Goal: Task Accomplishment & Management: Manage account settings

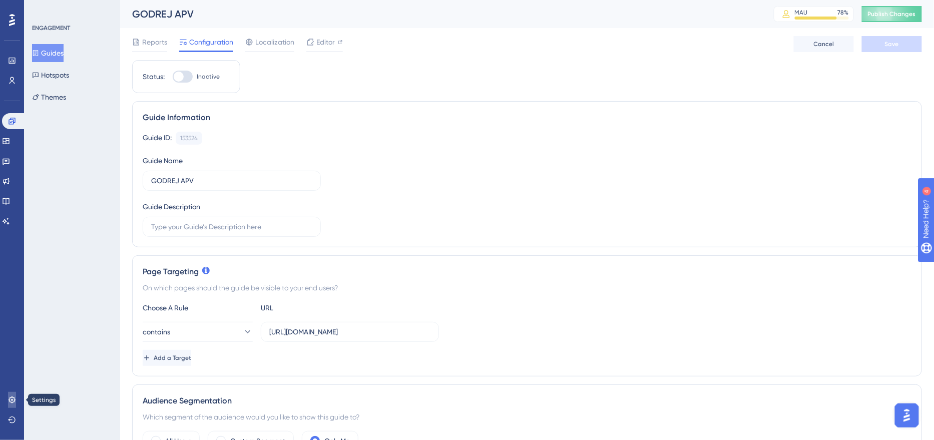
click at [15, 398] on icon at bounding box center [12, 400] width 8 height 8
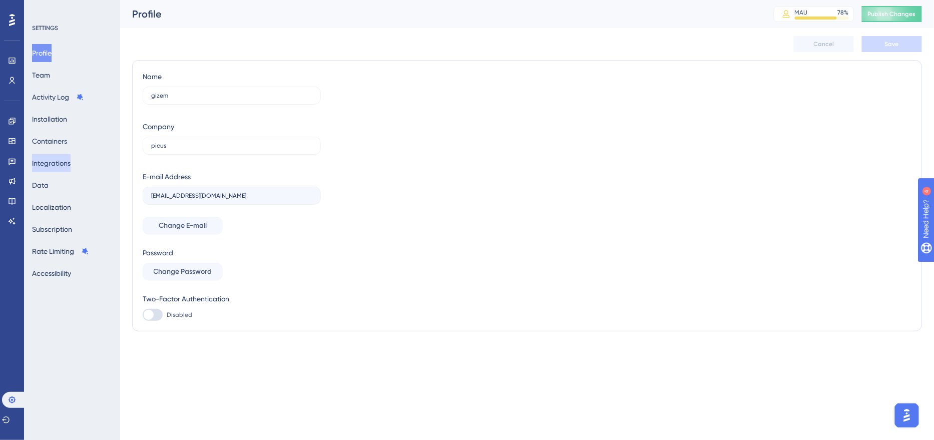
click at [53, 166] on button "Integrations" at bounding box center [51, 163] width 39 height 18
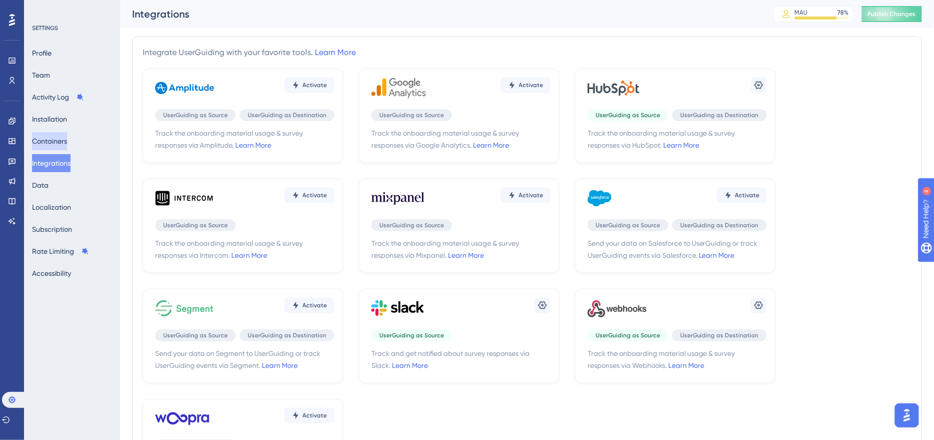
click at [53, 145] on button "Containers" at bounding box center [49, 141] width 35 height 18
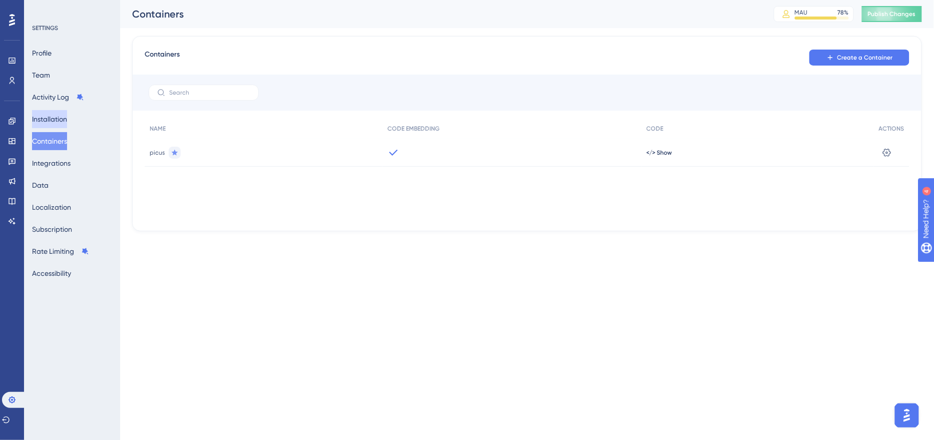
click at [52, 118] on button "Installation" at bounding box center [49, 119] width 35 height 18
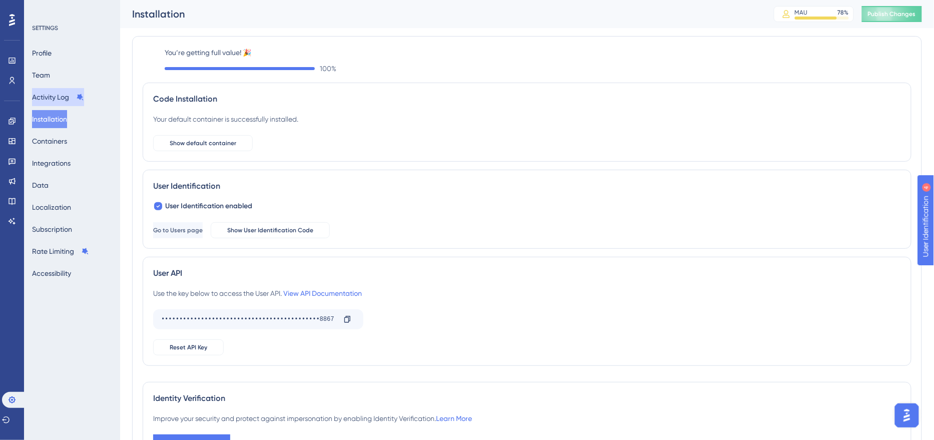
click at [52, 100] on button "Activity Log" at bounding box center [58, 97] width 52 height 18
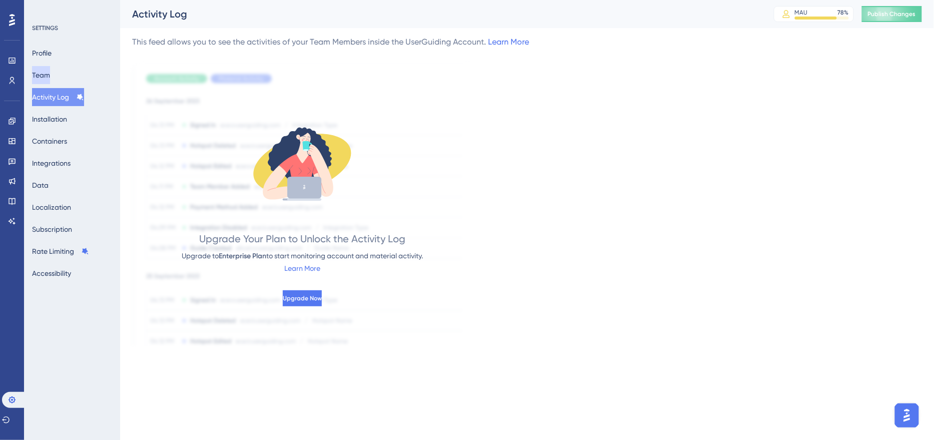
click at [46, 78] on button "Team" at bounding box center [41, 75] width 18 height 18
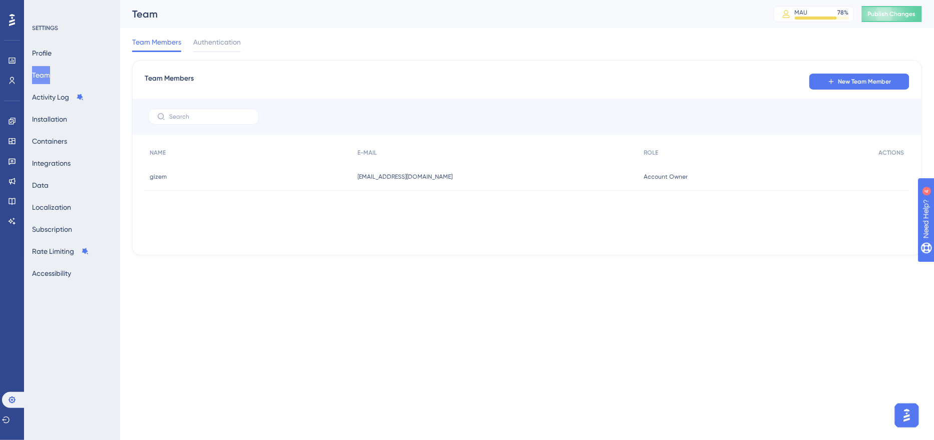
click at [46, 74] on button "Team" at bounding box center [41, 75] width 18 height 18
click at [46, 60] on button "Profile" at bounding box center [42, 53] width 20 height 18
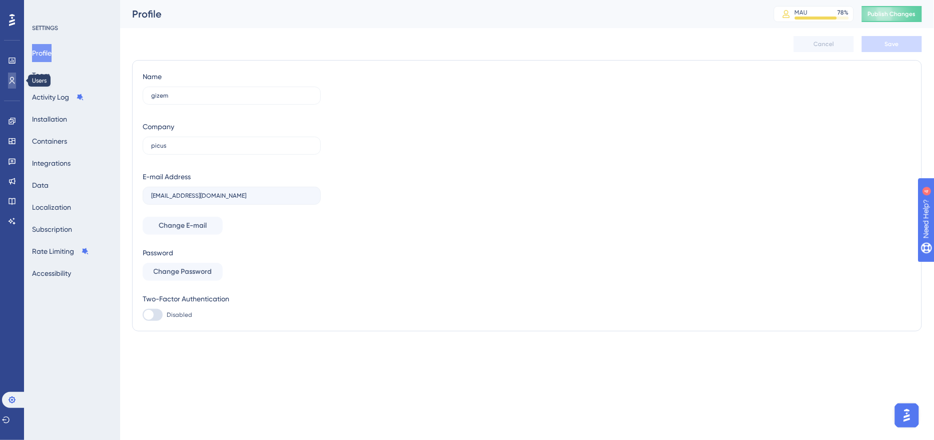
click at [11, 83] on icon at bounding box center [12, 81] width 8 height 8
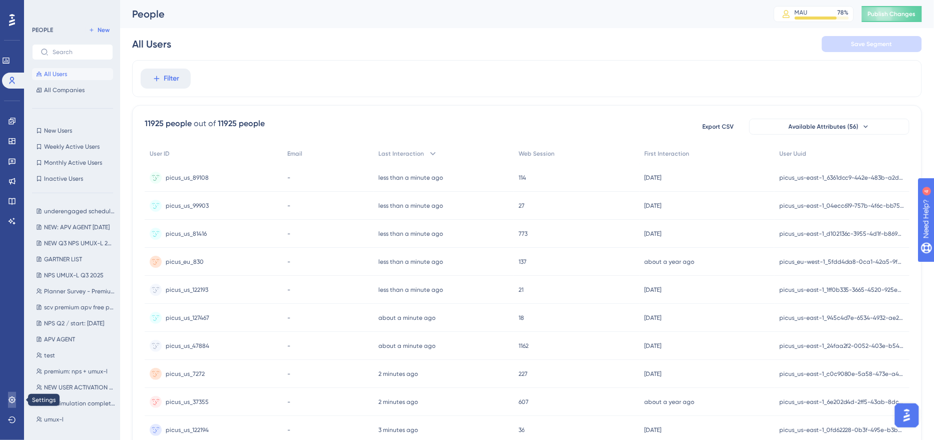
click at [13, 394] on link at bounding box center [12, 400] width 8 height 16
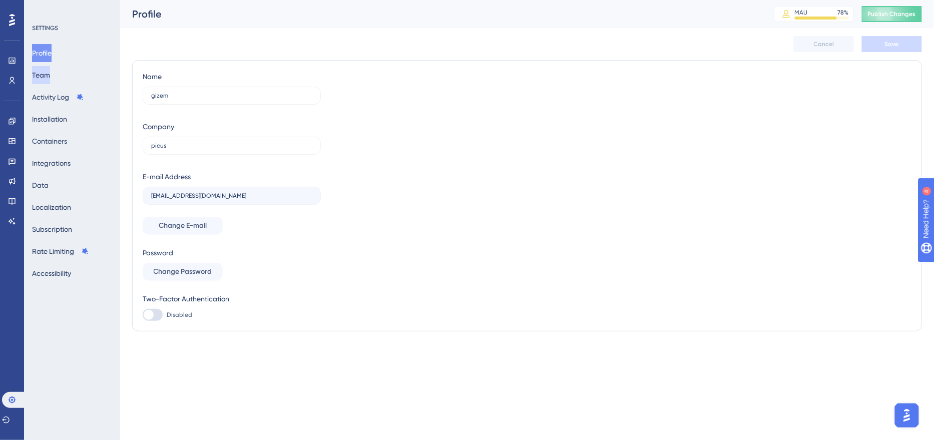
click at [46, 73] on button "Team" at bounding box center [41, 75] width 18 height 18
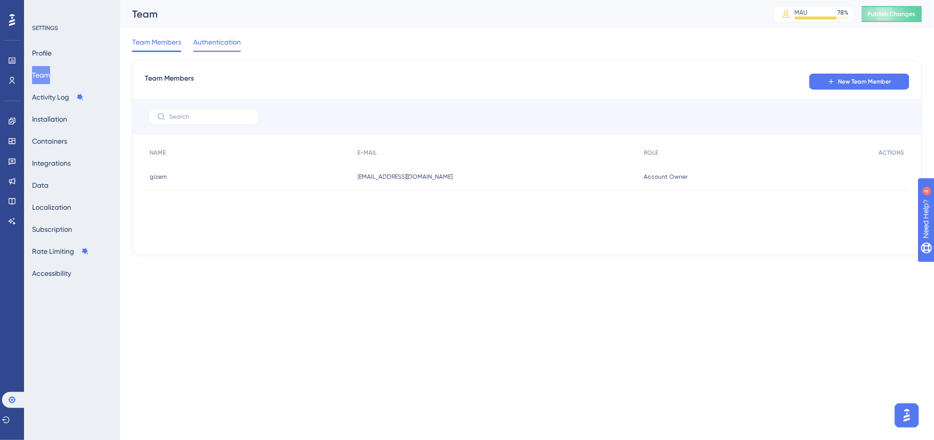
click at [217, 41] on span "Authentication" at bounding box center [217, 42] width 48 height 12
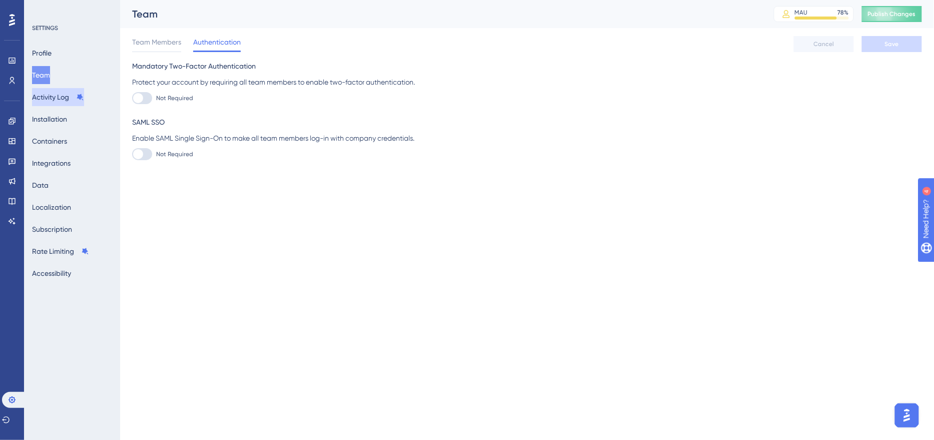
click at [59, 102] on button "Activity Log" at bounding box center [58, 97] width 52 height 18
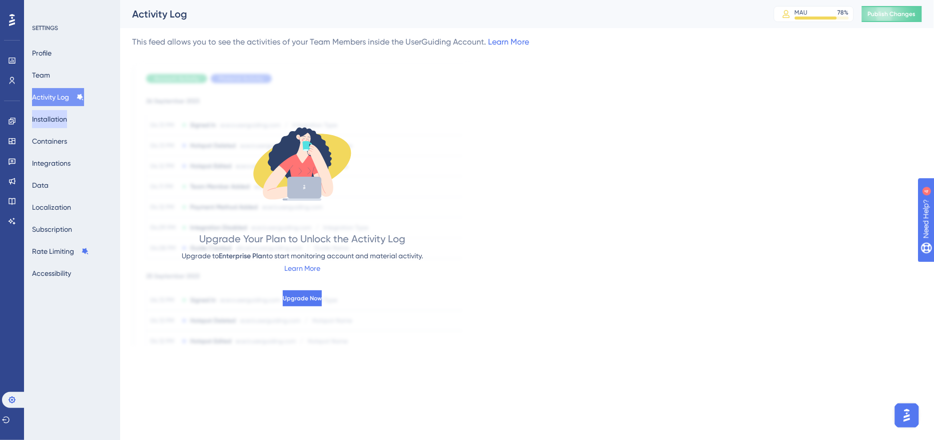
click at [61, 123] on button "Installation" at bounding box center [49, 119] width 35 height 18
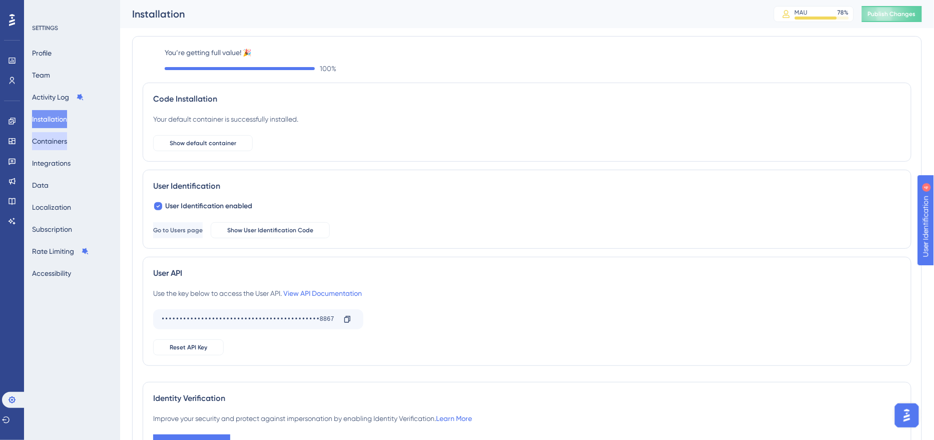
click at [50, 141] on button "Containers" at bounding box center [49, 141] width 35 height 18
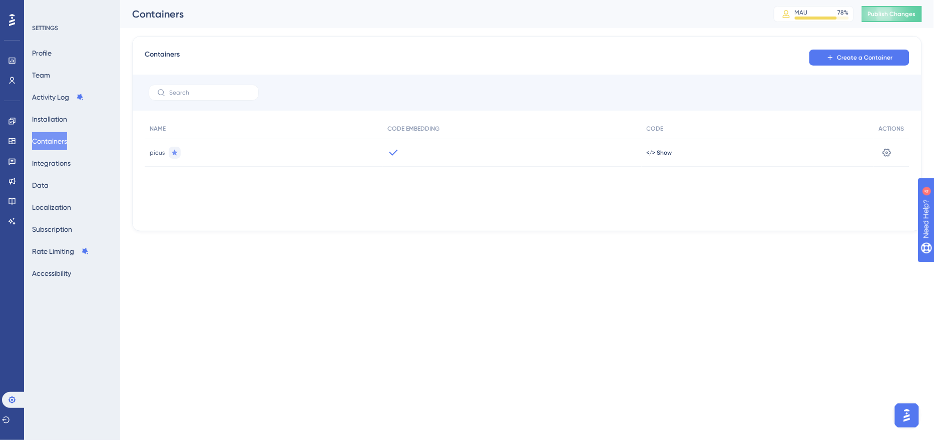
click at [171, 151] on icon at bounding box center [175, 153] width 8 height 8
click at [394, 153] on icon at bounding box center [394, 152] width 9 height 6
click at [889, 153] on icon at bounding box center [887, 152] width 9 height 8
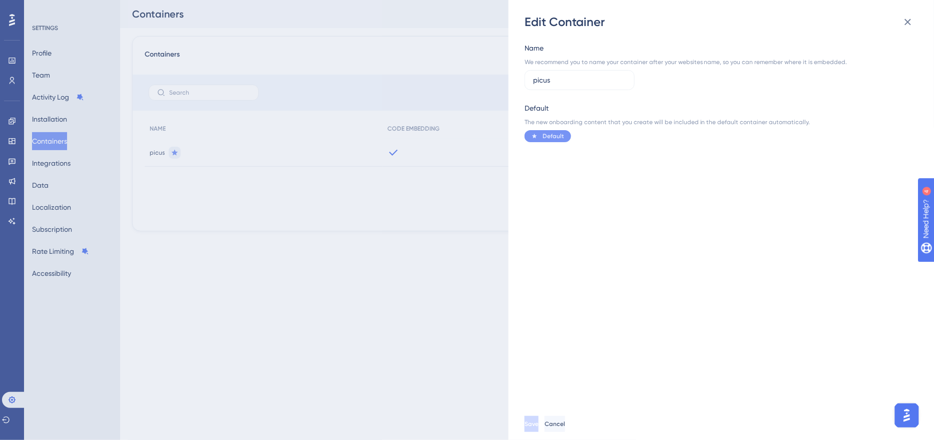
click at [453, 317] on div "Edit Container Name We recommend you to name your container after your websites…" at bounding box center [467, 220] width 934 height 440
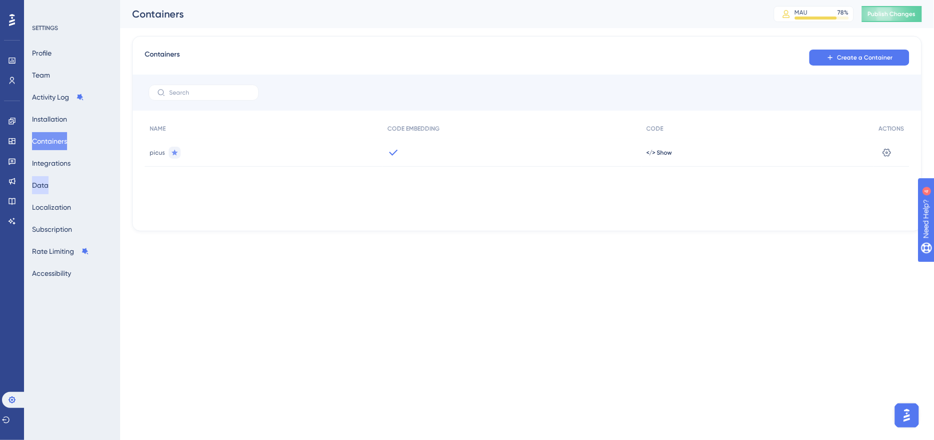
click at [49, 191] on button "Data" at bounding box center [40, 185] width 17 height 18
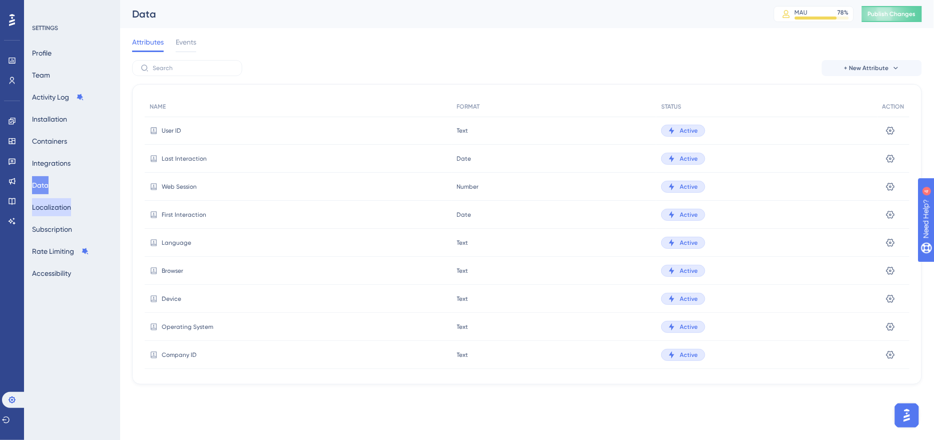
click at [54, 207] on button "Localization" at bounding box center [51, 207] width 39 height 18
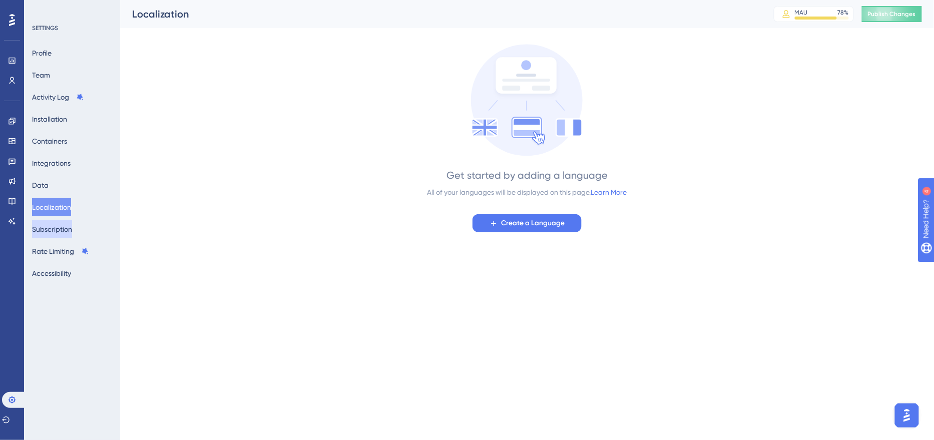
click at [59, 223] on button "Subscription" at bounding box center [52, 229] width 40 height 18
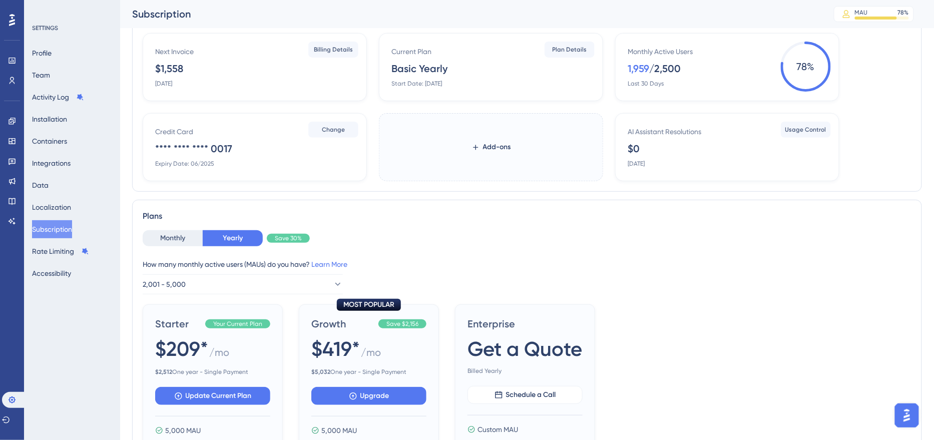
scroll to position [53, 0]
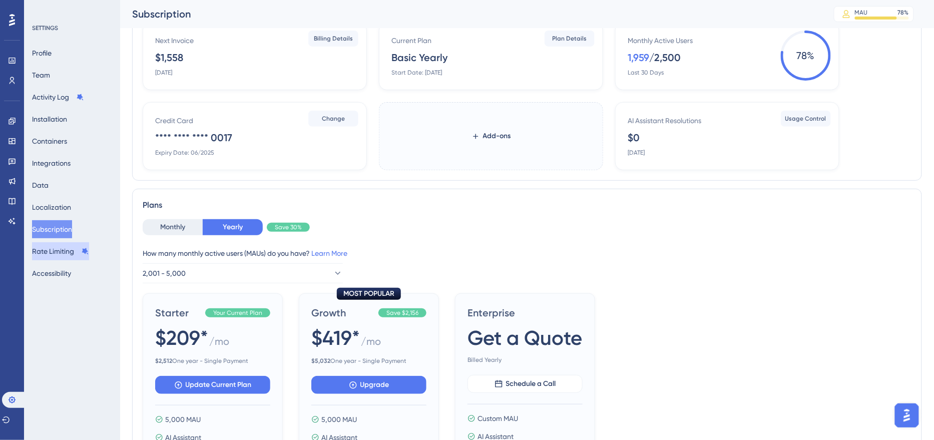
click at [69, 251] on button "Rate Limiting" at bounding box center [60, 251] width 57 height 18
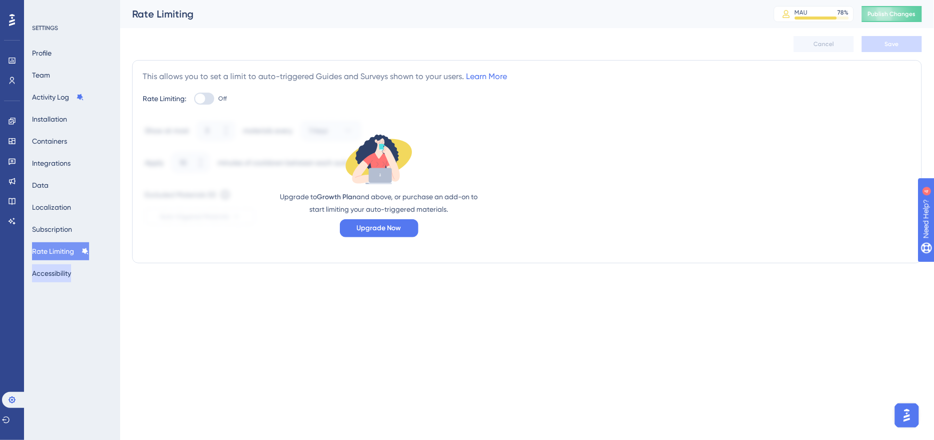
click at [69, 276] on button "Accessibility" at bounding box center [51, 273] width 39 height 18
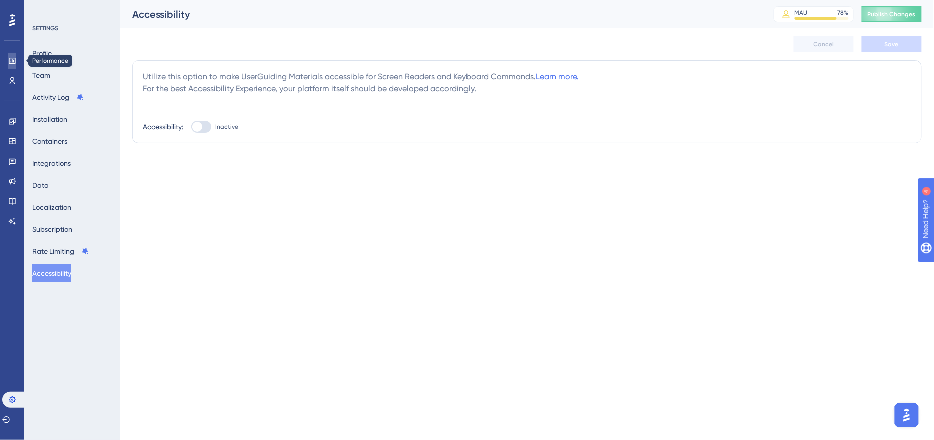
click at [8, 56] on link at bounding box center [12, 61] width 8 height 16
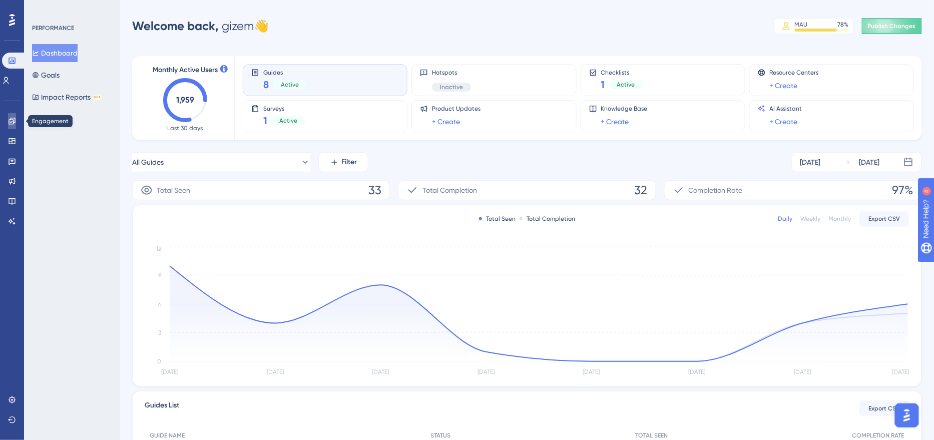
click at [13, 124] on icon at bounding box center [12, 121] width 7 height 7
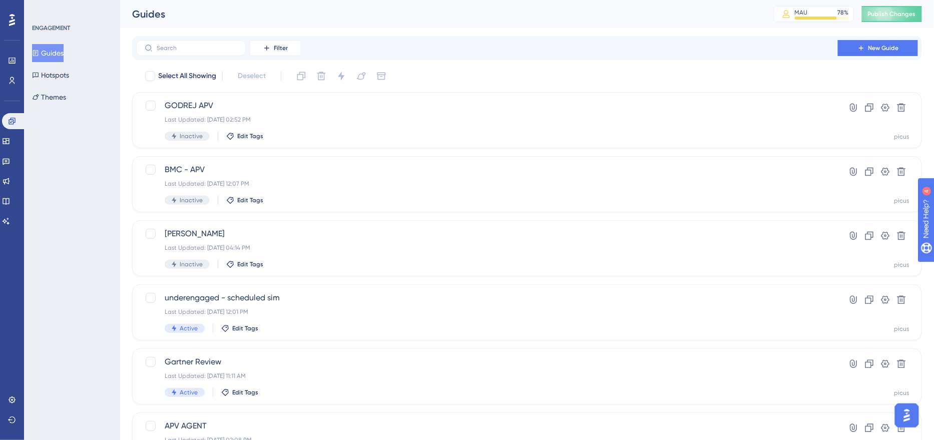
click at [906, 416] on img "Open AI Assistant Launcher" at bounding box center [907, 415] width 18 height 18
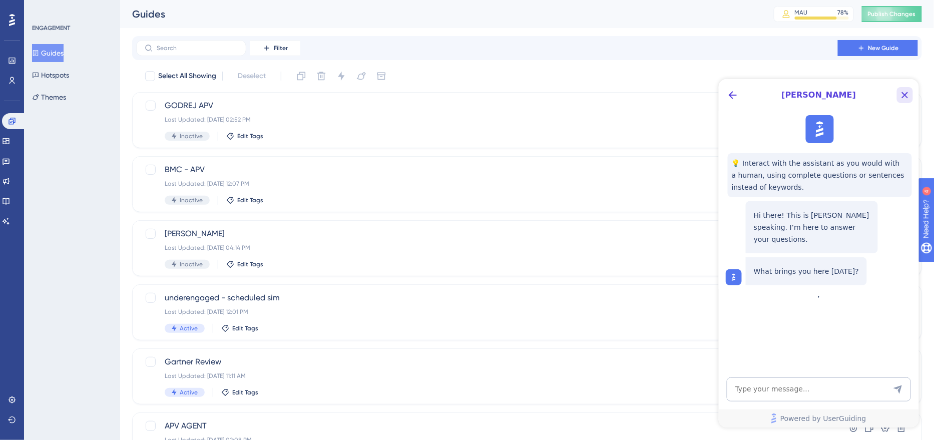
click at [906, 90] on icon "Close Button" at bounding box center [905, 95] width 12 height 12
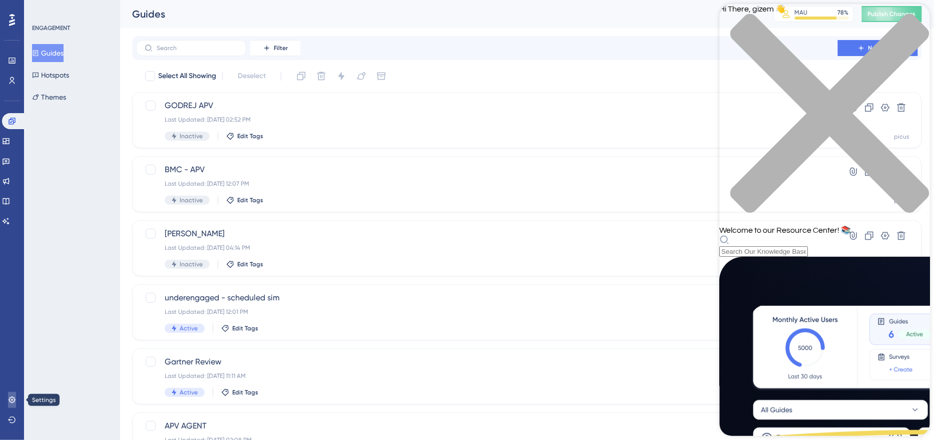
click at [14, 400] on icon at bounding box center [12, 400] width 8 height 8
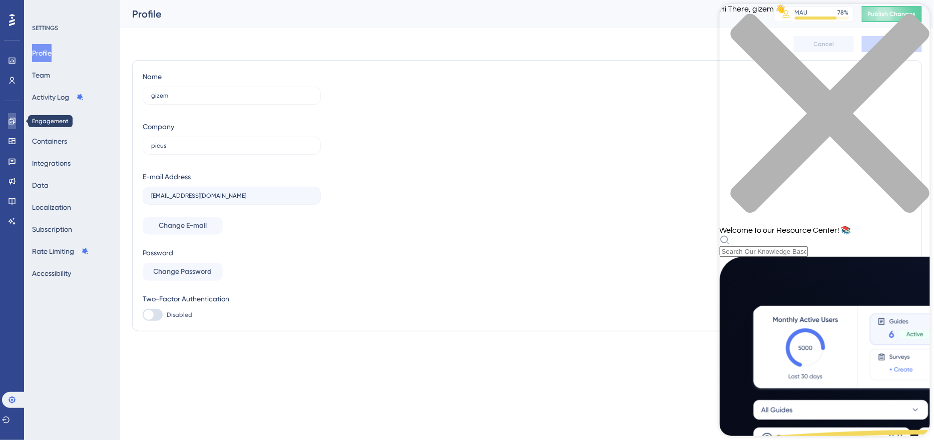
click at [12, 118] on icon at bounding box center [12, 121] width 8 height 8
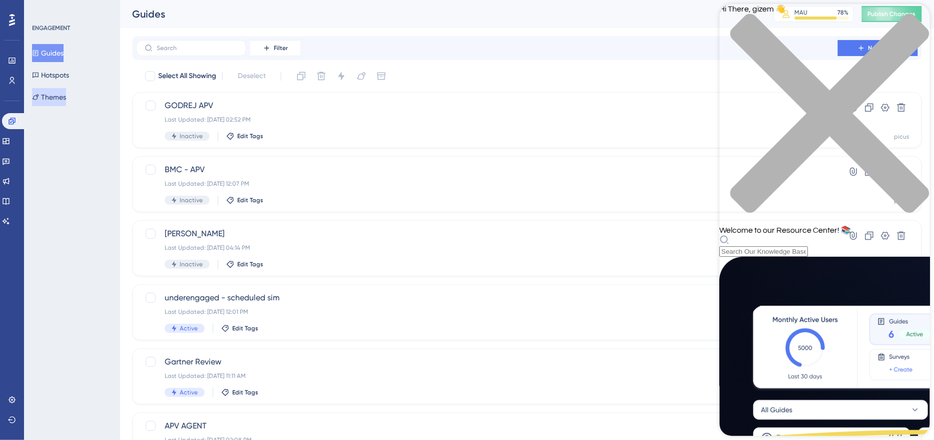
click at [62, 98] on button "Themes" at bounding box center [49, 97] width 34 height 18
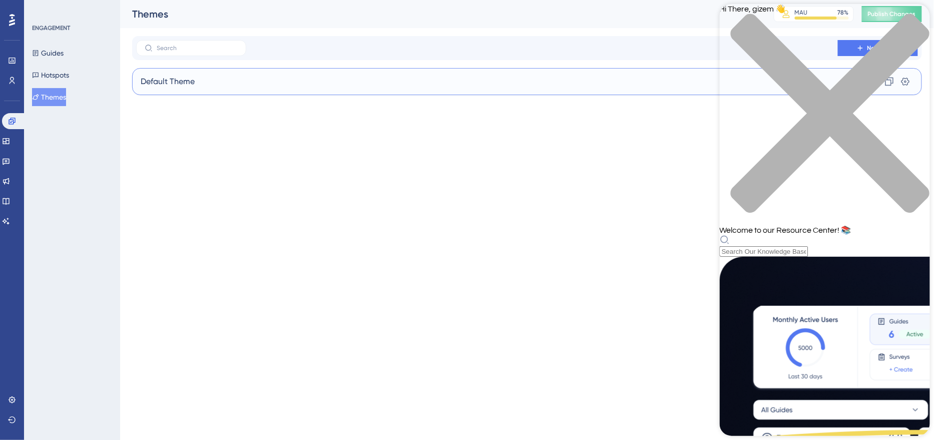
click at [207, 83] on div "Default Theme Clone Settings" at bounding box center [527, 81] width 790 height 27
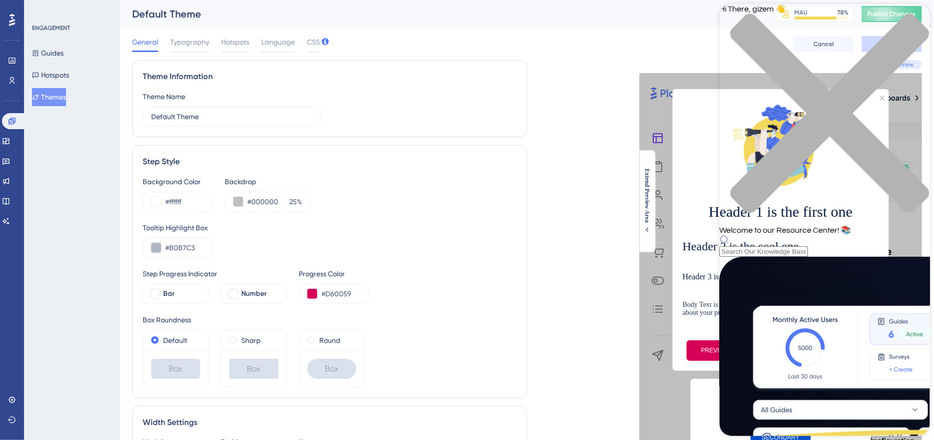
click at [917, 19] on div "close resource center" at bounding box center [824, 120] width 210 height 212
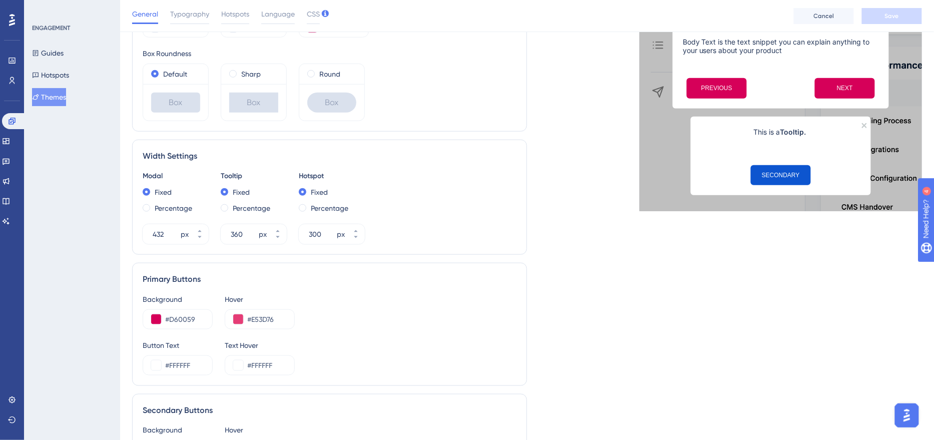
scroll to position [359, 0]
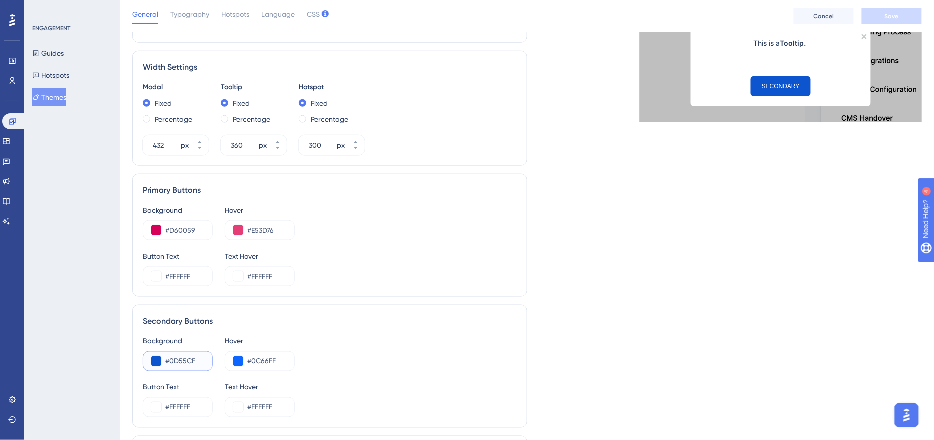
click at [186, 356] on input "#0D55CF" at bounding box center [184, 361] width 39 height 12
click at [58, 56] on button "Guides" at bounding box center [48, 53] width 32 height 18
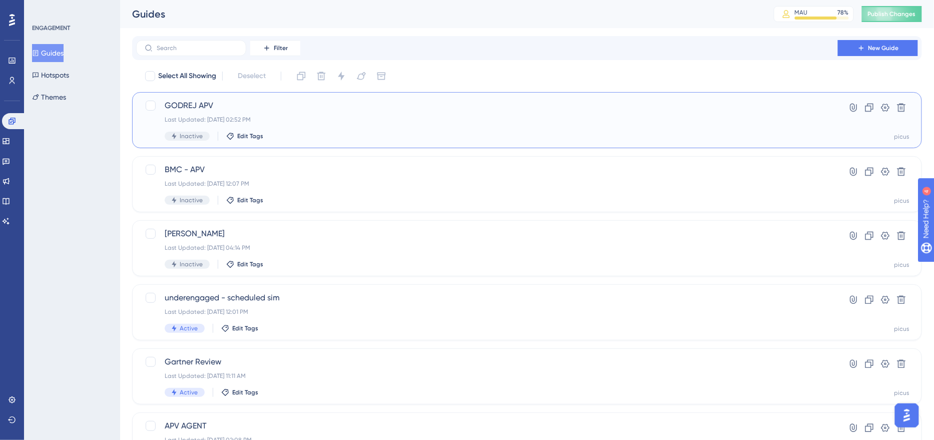
click at [305, 120] on div "Last Updated: [DATE] 02:52 PM" at bounding box center [487, 120] width 645 height 8
